Goal: Task Accomplishment & Management: Use online tool/utility

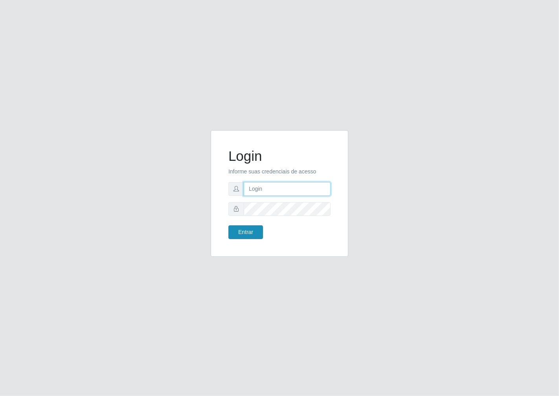
type input "janaina@iwof"
click at [251, 238] on button "Entrar" at bounding box center [245, 232] width 35 height 14
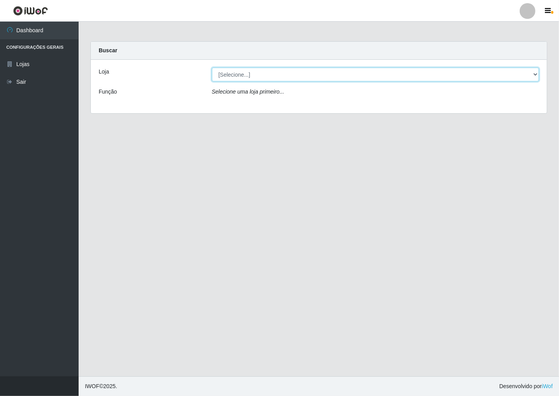
click at [536, 75] on select "[Selecione...] Minimercado Filezão" at bounding box center [375, 75] width 327 height 14
select select "204"
click at [212, 68] on select "[Selecione...] Minimercado Filezão" at bounding box center [375, 75] width 327 height 14
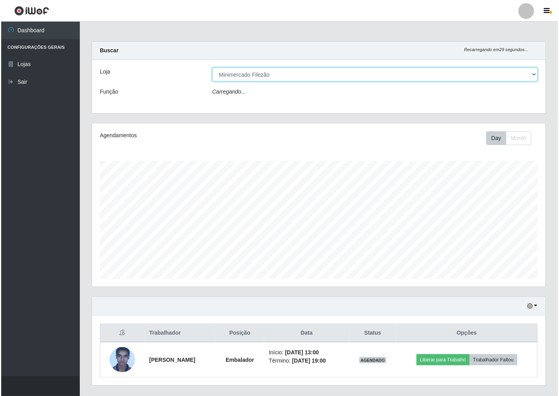
scroll to position [163, 453]
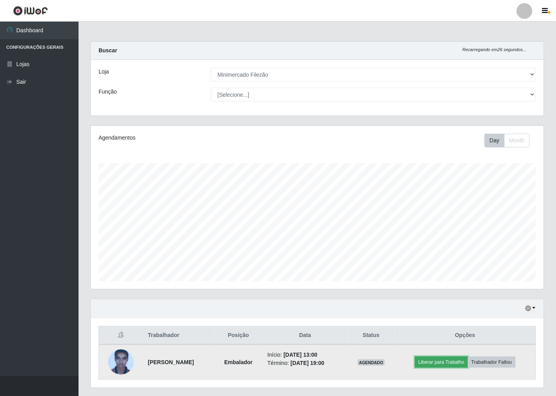
click at [434, 360] on button "Liberar para Trabalho" at bounding box center [441, 361] width 53 height 11
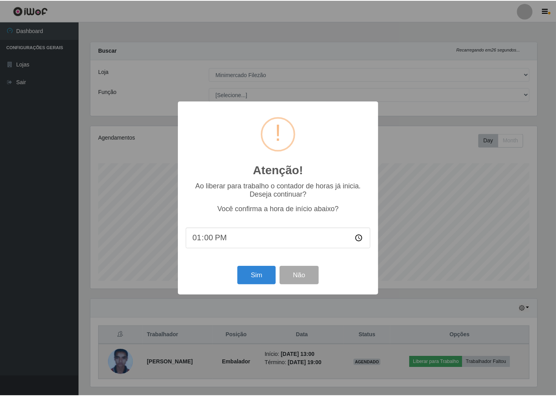
scroll to position [163, 449]
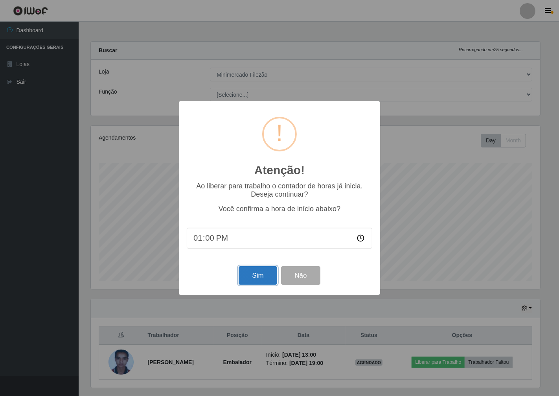
click at [259, 282] on button "Sim" at bounding box center [258, 275] width 38 height 18
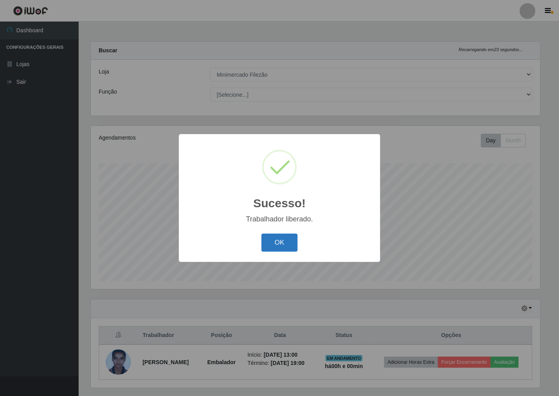
click at [290, 244] on button "OK" at bounding box center [279, 242] width 37 height 18
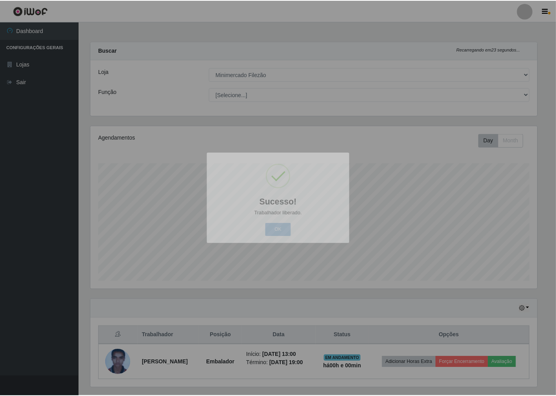
scroll to position [163, 453]
